Goal: Book appointment/travel/reservation

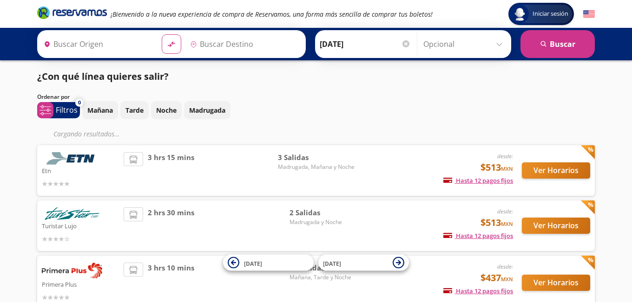
type input "[PERSON_NAME] de Querétaro, [GEOGRAPHIC_DATA]"
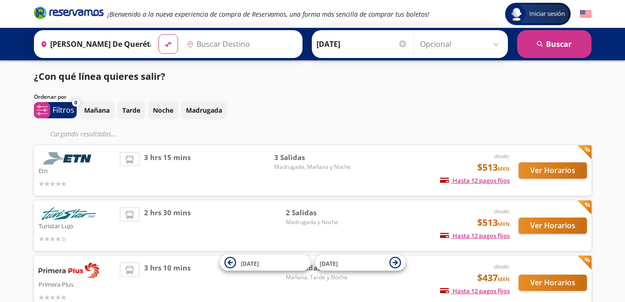
type input "[GEOGRAPHIC_DATA], [GEOGRAPHIC_DATA]"
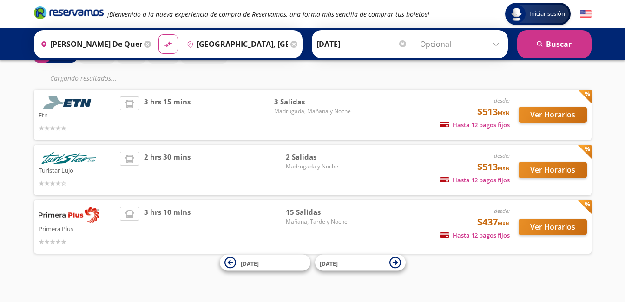
scroll to position [59, 0]
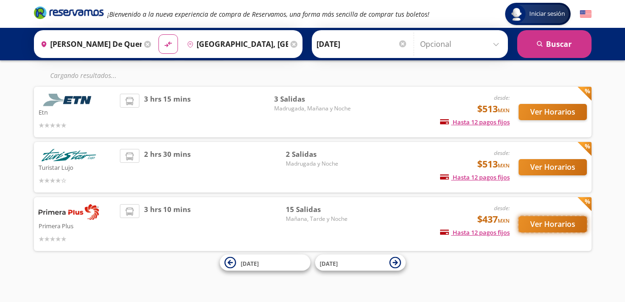
click at [534, 228] on button "Ver Horarios" at bounding box center [552, 224] width 68 height 16
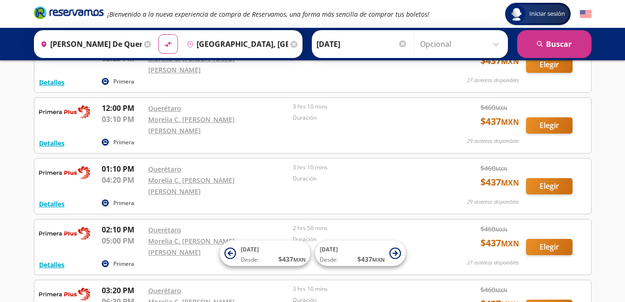
scroll to position [382, 0]
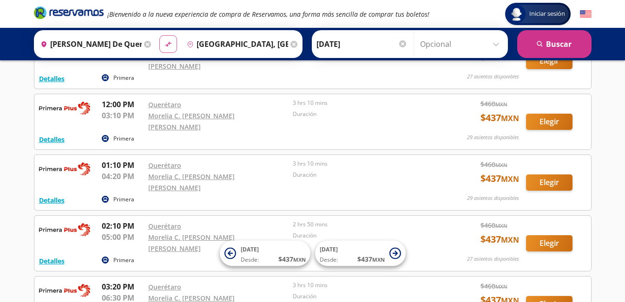
click at [164, 41] on icon "material-symbols:compare-arrows-rounded" at bounding box center [168, 44] width 8 height 9
type input "[GEOGRAPHIC_DATA], [GEOGRAPHIC_DATA]"
type input "[PERSON_NAME] de Querétaro, [GEOGRAPHIC_DATA]"
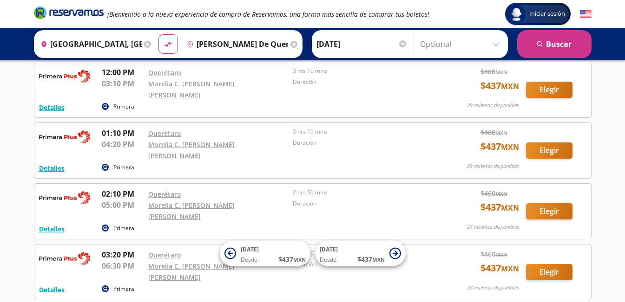
scroll to position [419, 0]
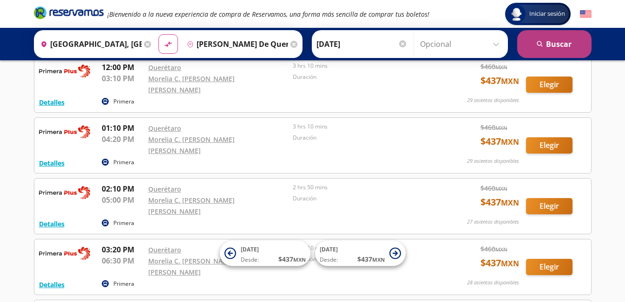
click at [569, 39] on button "search [GEOGRAPHIC_DATA]" at bounding box center [554, 44] width 74 height 28
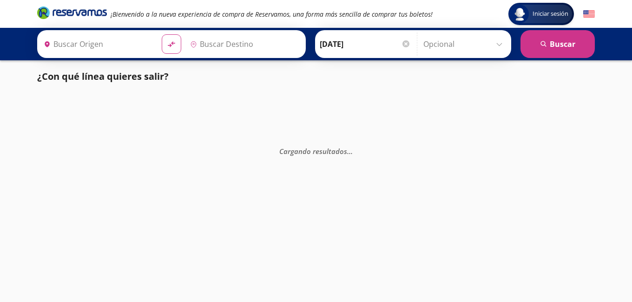
type input "[GEOGRAPHIC_DATA], [GEOGRAPHIC_DATA]"
type input "[PERSON_NAME] de Querétaro, [GEOGRAPHIC_DATA]"
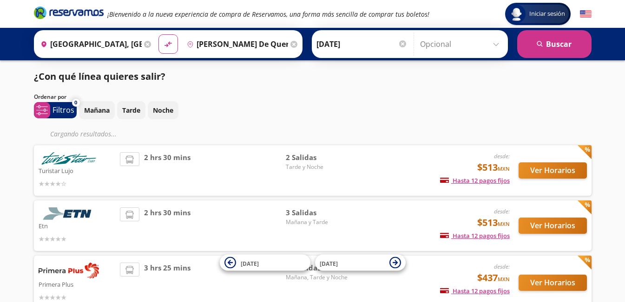
click at [399, 42] on div at bounding box center [402, 43] width 7 height 7
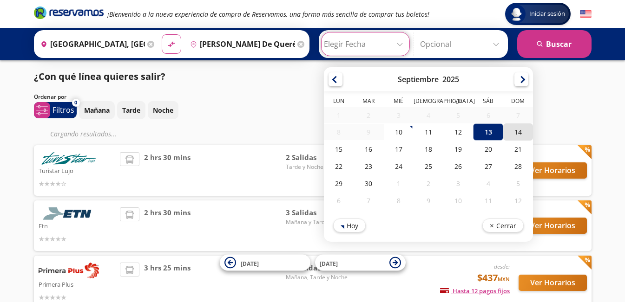
click at [514, 132] on div "14" at bounding box center [518, 132] width 30 height 17
type input "[DATE]"
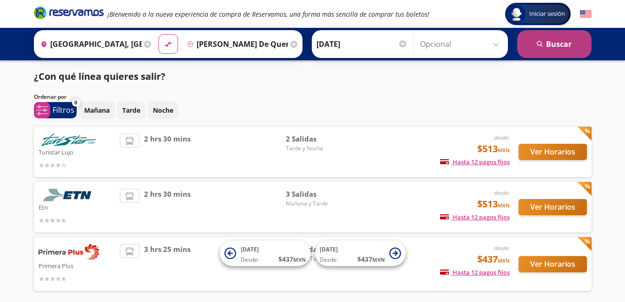
click at [556, 45] on button "search [GEOGRAPHIC_DATA]" at bounding box center [554, 44] width 74 height 28
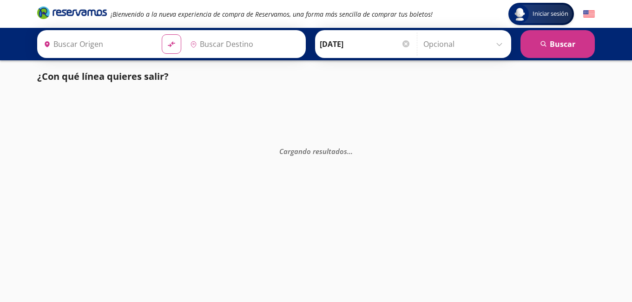
type input "[GEOGRAPHIC_DATA], [GEOGRAPHIC_DATA]"
type input "[PERSON_NAME] de Querétaro, [GEOGRAPHIC_DATA]"
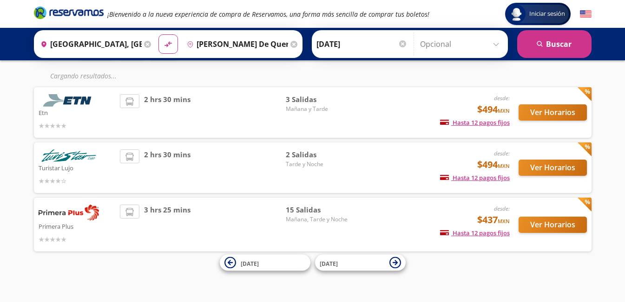
scroll to position [59, 0]
click at [531, 226] on button "Ver Horarios" at bounding box center [552, 224] width 68 height 16
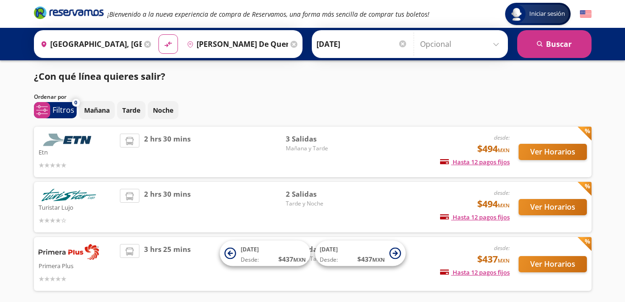
scroll to position [40, 0]
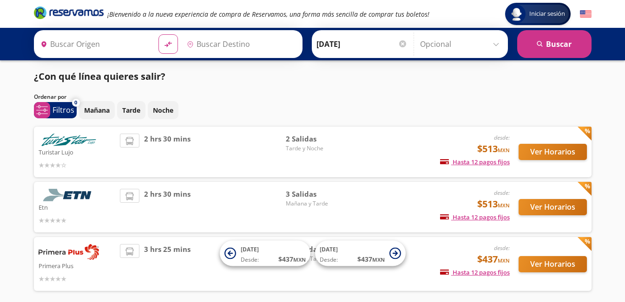
type input "[GEOGRAPHIC_DATA], [GEOGRAPHIC_DATA]"
type input "[PERSON_NAME] de Querétaro, [GEOGRAPHIC_DATA]"
click at [401, 45] on div at bounding box center [402, 43] width 7 height 7
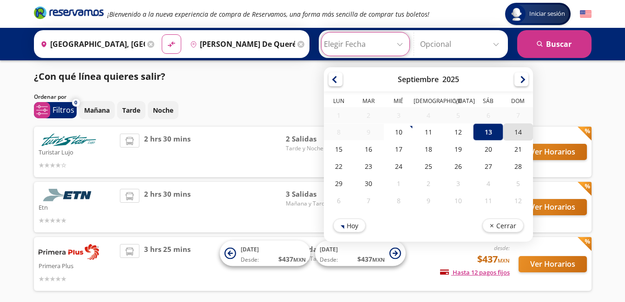
click at [516, 132] on div "14" at bounding box center [518, 132] width 30 height 17
type input "[DATE]"
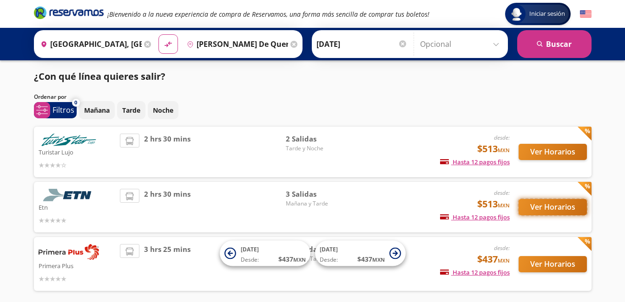
click at [542, 205] on button "Ver Horarios" at bounding box center [552, 207] width 68 height 16
click at [299, 143] on span "2 Salidas" at bounding box center [318, 139] width 65 height 11
click at [84, 141] on img at bounding box center [69, 140] width 60 height 13
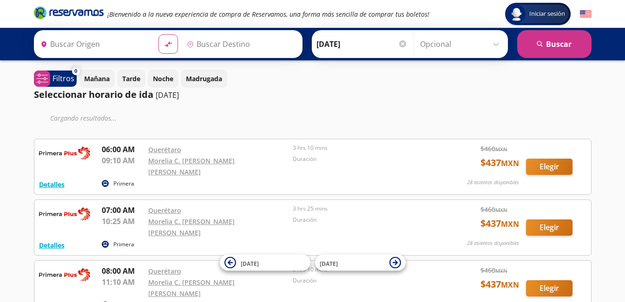
type input "[PERSON_NAME] de Querétaro, [GEOGRAPHIC_DATA]"
type input "[GEOGRAPHIC_DATA], [GEOGRAPHIC_DATA]"
